Goal: Navigation & Orientation: Find specific page/section

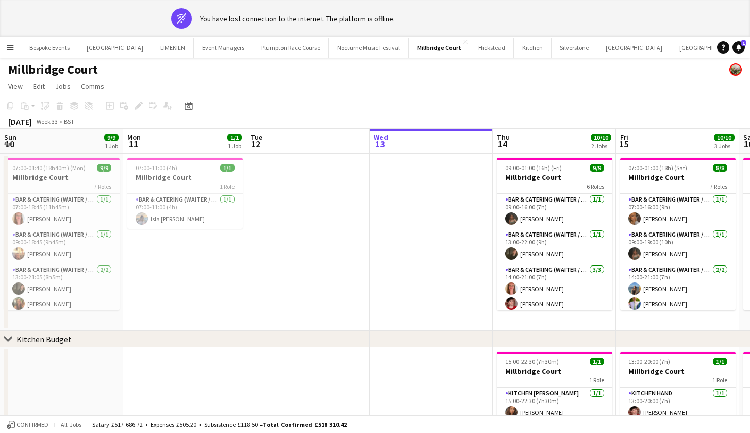
scroll to position [0, 246]
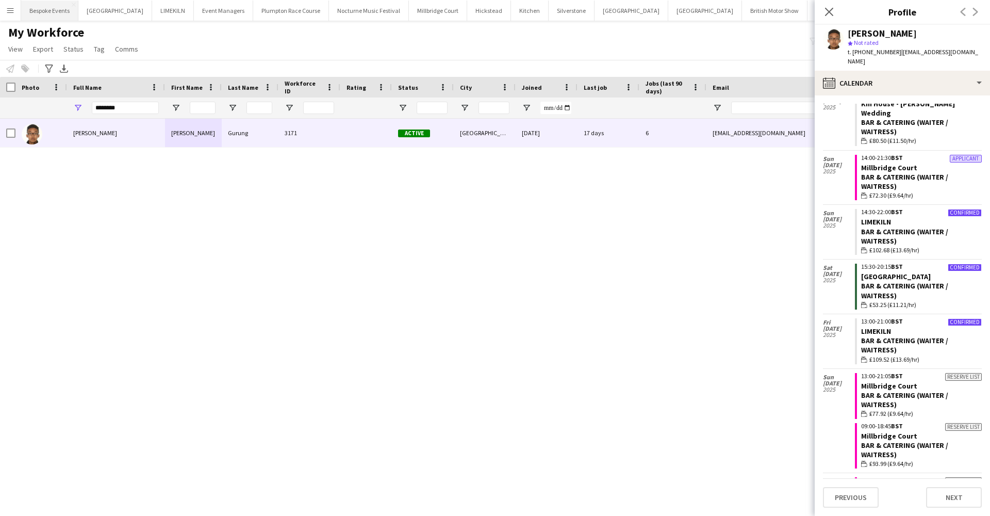
click at [52, 10] on button "Bespoke Events Close" at bounding box center [49, 11] width 57 height 20
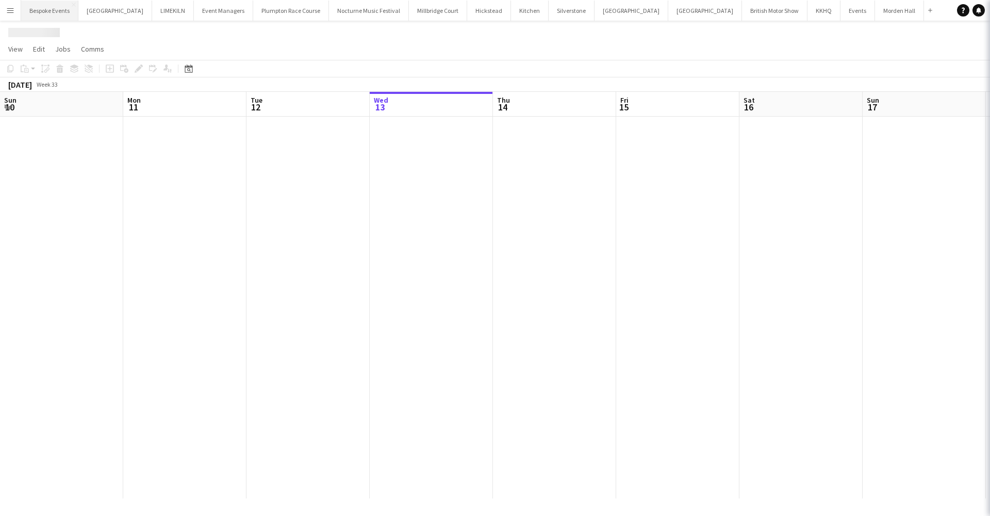
scroll to position [0, 246]
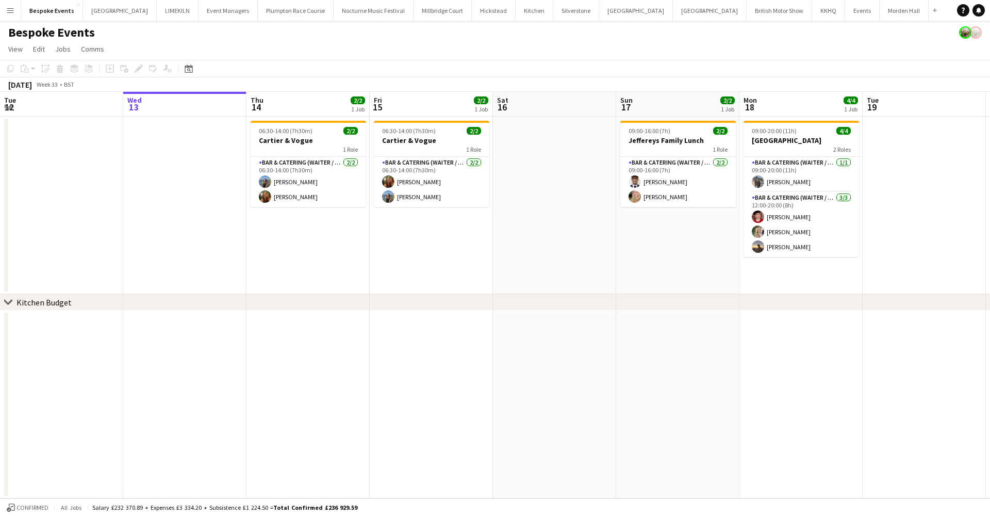
click at [11, 14] on button "Menu" at bounding box center [10, 10] width 21 height 21
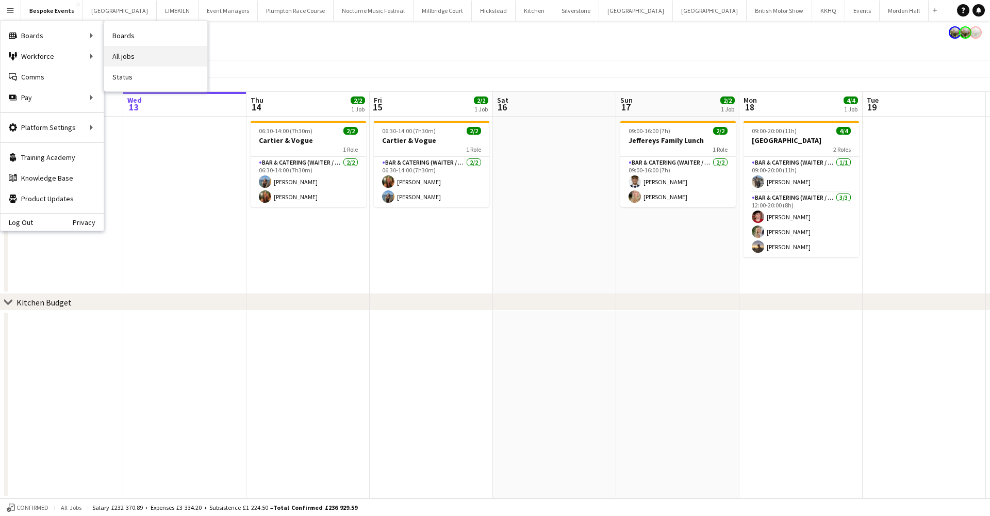
click at [120, 60] on link "All jobs" at bounding box center [155, 56] width 103 height 21
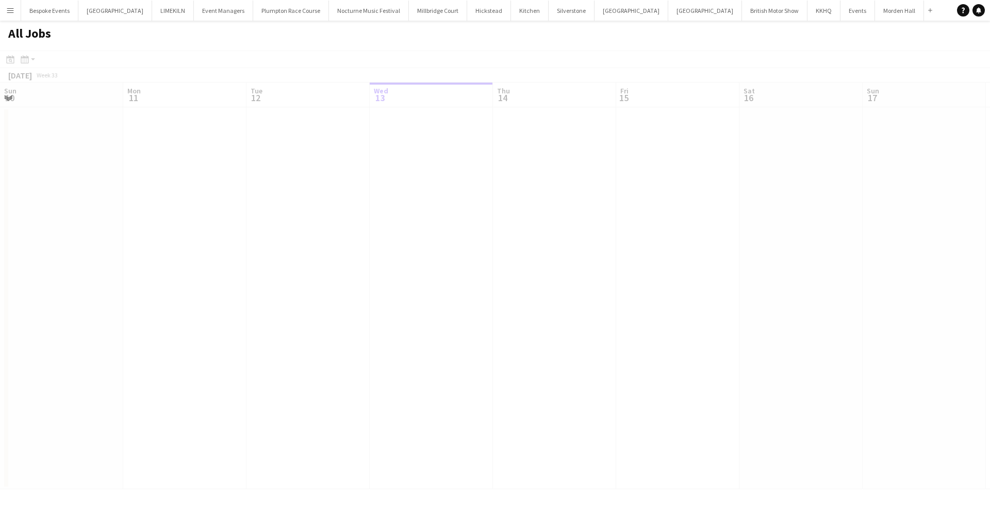
scroll to position [0, 246]
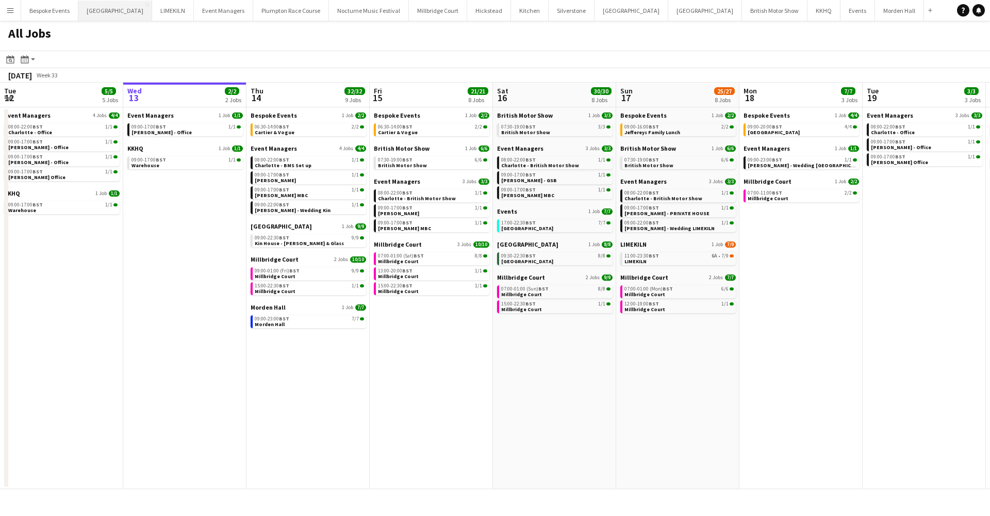
click at [106, 13] on button "[GEOGRAPHIC_DATA] Close" at bounding box center [115, 11] width 74 height 20
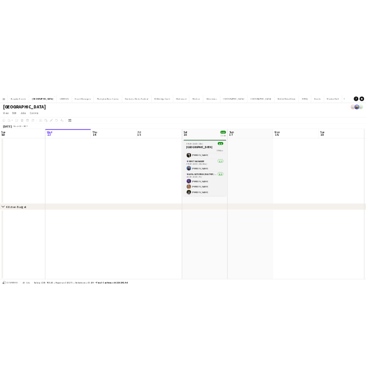
scroll to position [32, 0]
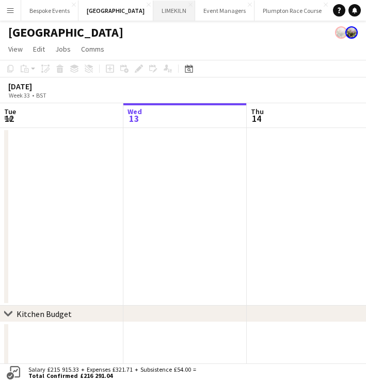
click at [153, 16] on button "LIMEKILN Close" at bounding box center [174, 11] width 42 height 20
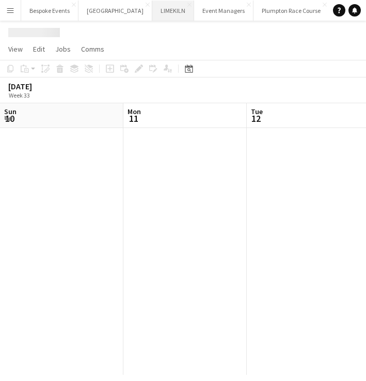
scroll to position [0, 246]
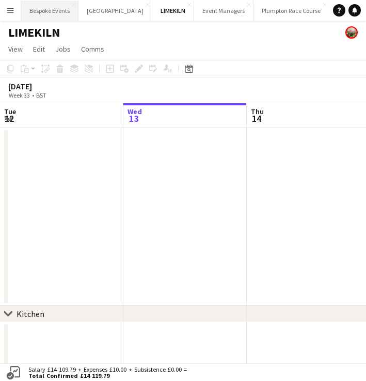
click at [36, 9] on button "Bespoke Events Close" at bounding box center [49, 11] width 57 height 20
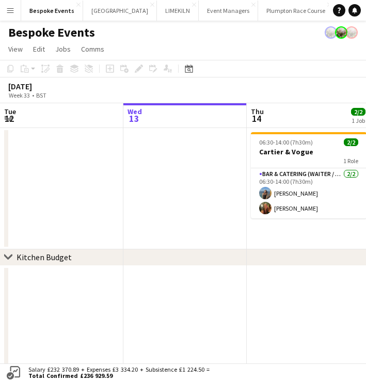
click at [10, 13] on app-icon "Menu" at bounding box center [10, 10] width 8 height 8
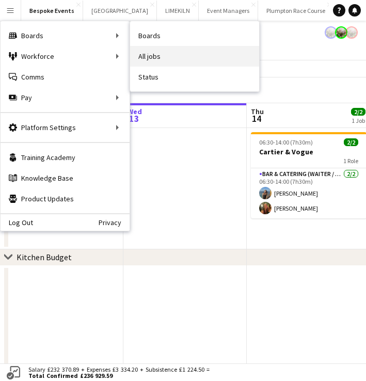
click at [150, 53] on link "All jobs" at bounding box center [194, 56] width 129 height 21
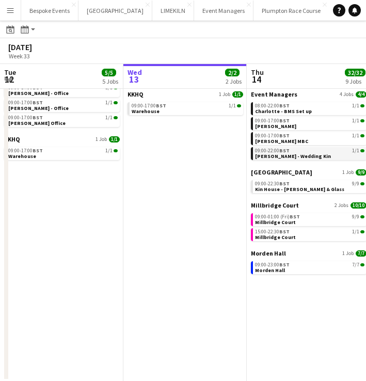
scroll to position [67, 0]
